Goal: Find contact information: Find contact information

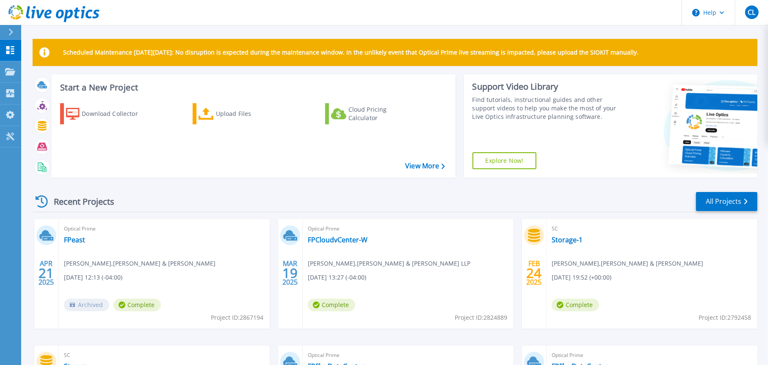
click at [15, 11] on icon at bounding box center [53, 13] width 91 height 17
click at [706, 11] on button "Help" at bounding box center [708, 12] width 53 height 25
click at [4, 137] on link "Tools Tools" at bounding box center [10, 137] width 21 height 22
click at [751, 10] on span "CL" at bounding box center [752, 12] width 8 height 7
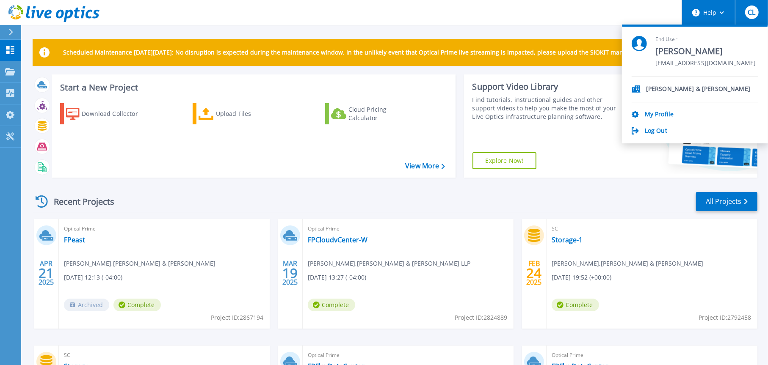
click at [717, 14] on button "Help" at bounding box center [708, 12] width 53 height 25
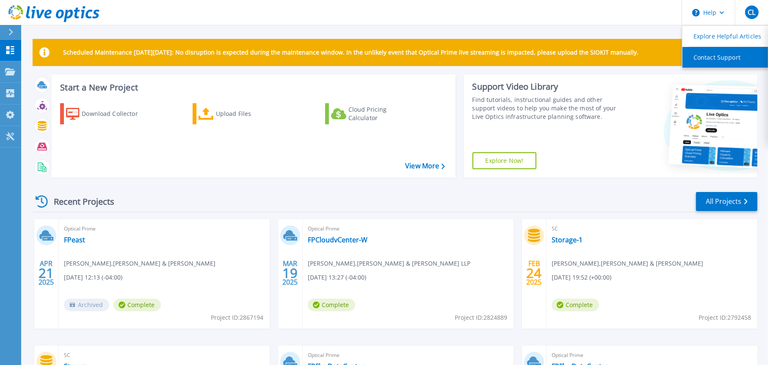
click at [717, 60] on link "Contact Support" at bounding box center [730, 57] width 94 height 21
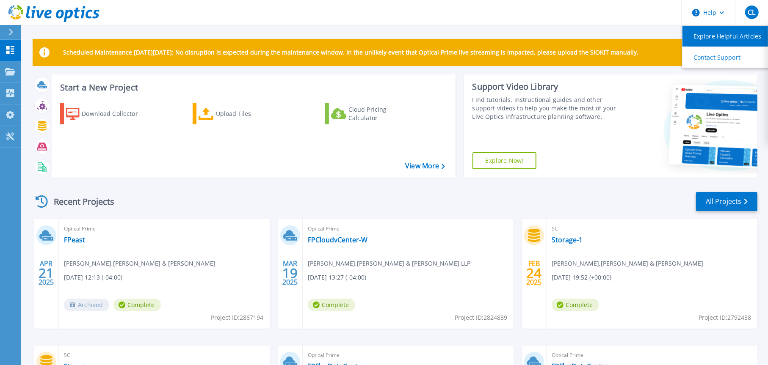
click at [733, 33] on link "Explore Helpful Articles" at bounding box center [730, 36] width 94 height 21
